Goal: Find contact information: Find contact information

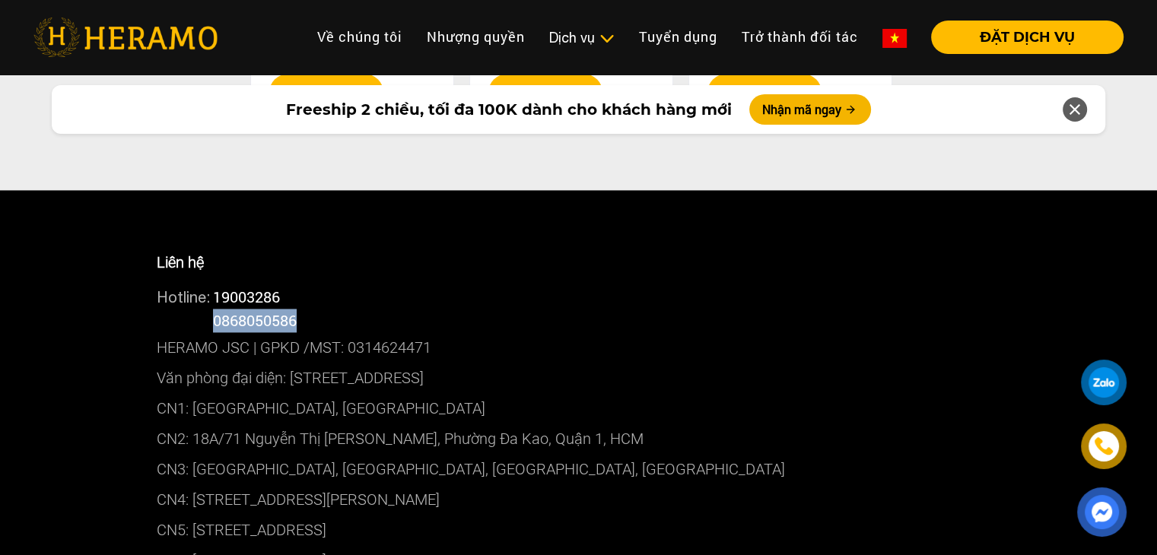
click at [222, 310] on span "0868050586" at bounding box center [255, 320] width 84 height 20
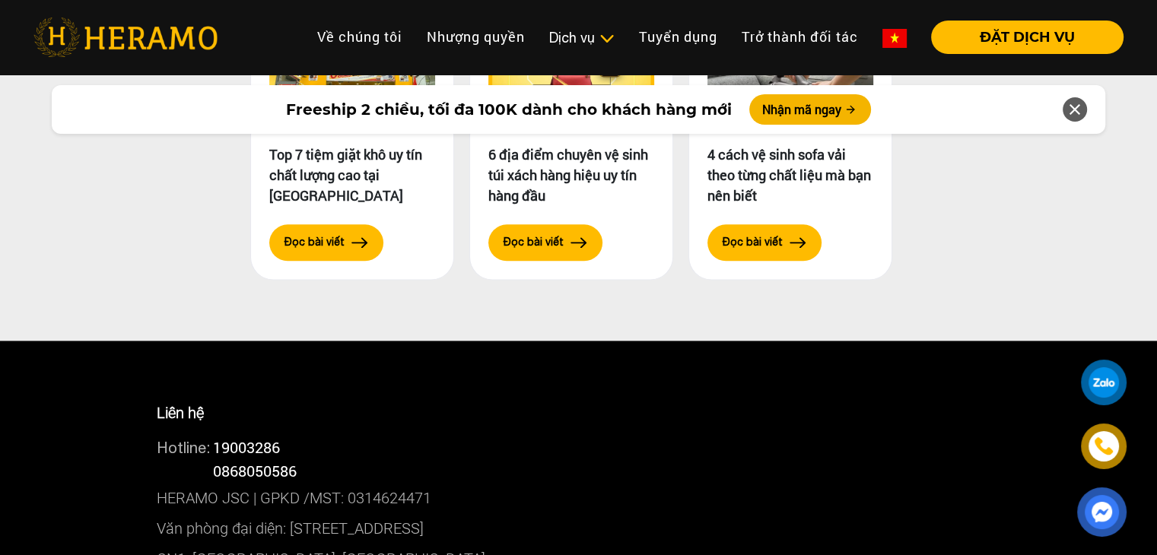
scroll to position [7681, 0]
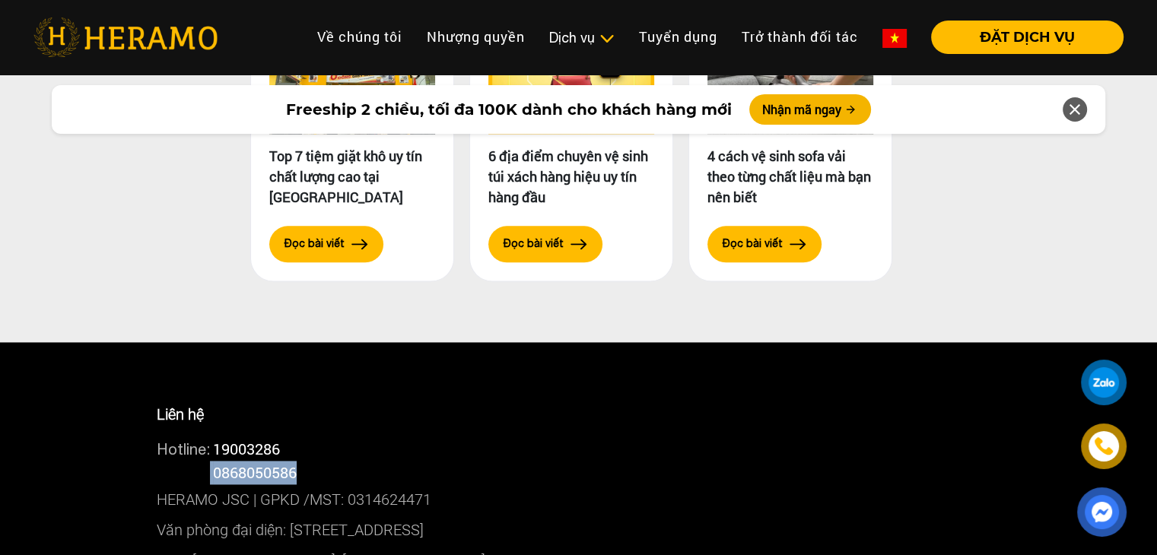
drag, startPoint x: 213, startPoint y: 436, endPoint x: 301, endPoint y: 429, distance: 88.5
click at [301, 461] on div "Hotline: 0868050586" at bounding box center [579, 473] width 844 height 24
click at [297, 462] on span "0868050586" at bounding box center [255, 472] width 84 height 20
drag, startPoint x: 301, startPoint y: 429, endPoint x: 231, endPoint y: 432, distance: 70.0
click at [231, 462] on span "0868050586" at bounding box center [255, 472] width 84 height 20
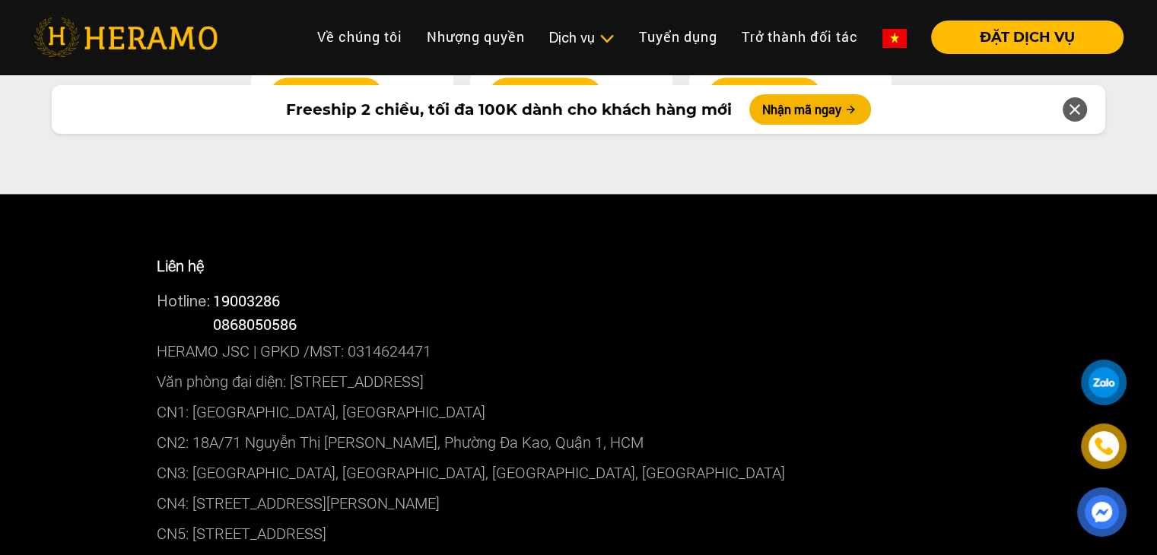
scroll to position [7833, 0]
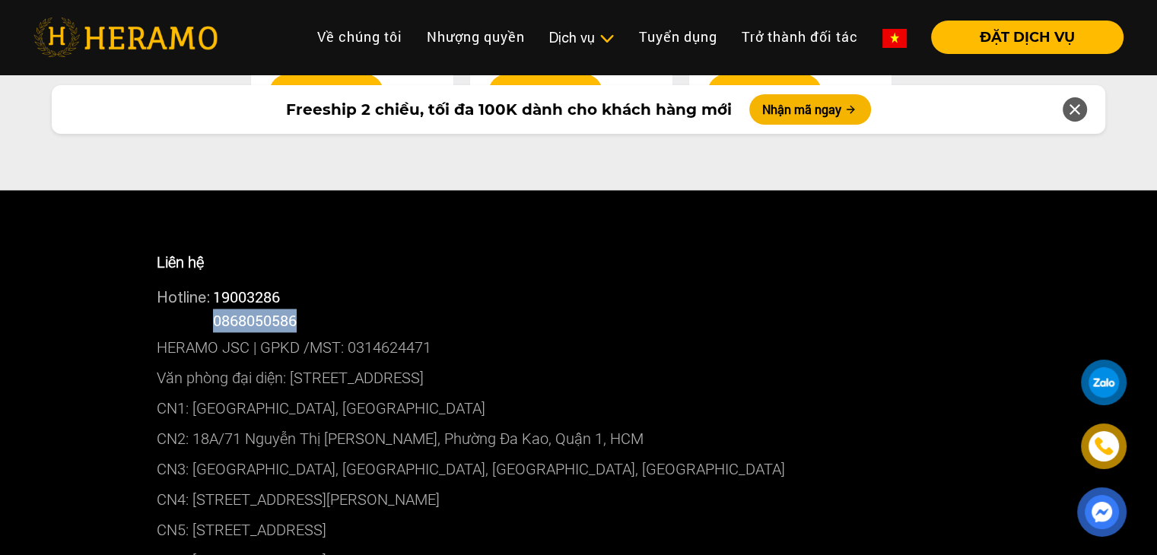
drag, startPoint x: 219, startPoint y: 283, endPoint x: 297, endPoint y: 278, distance: 78.5
click at [297, 310] on span "0868050586" at bounding box center [255, 320] width 84 height 20
click at [253, 310] on span "0868050586" at bounding box center [255, 320] width 84 height 20
drag, startPoint x: 272, startPoint y: 281, endPoint x: 297, endPoint y: 278, distance: 25.3
click at [297, 310] on span "0868050586" at bounding box center [255, 320] width 84 height 20
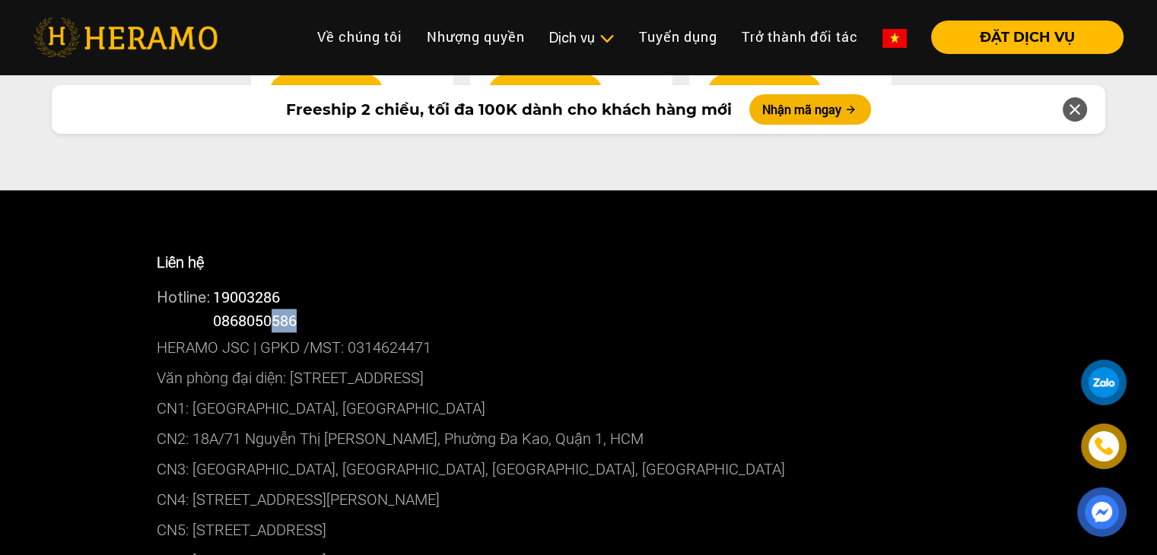
click at [297, 310] on span "0868050586" at bounding box center [255, 320] width 84 height 20
